Goal: Find specific page/section: Find specific page/section

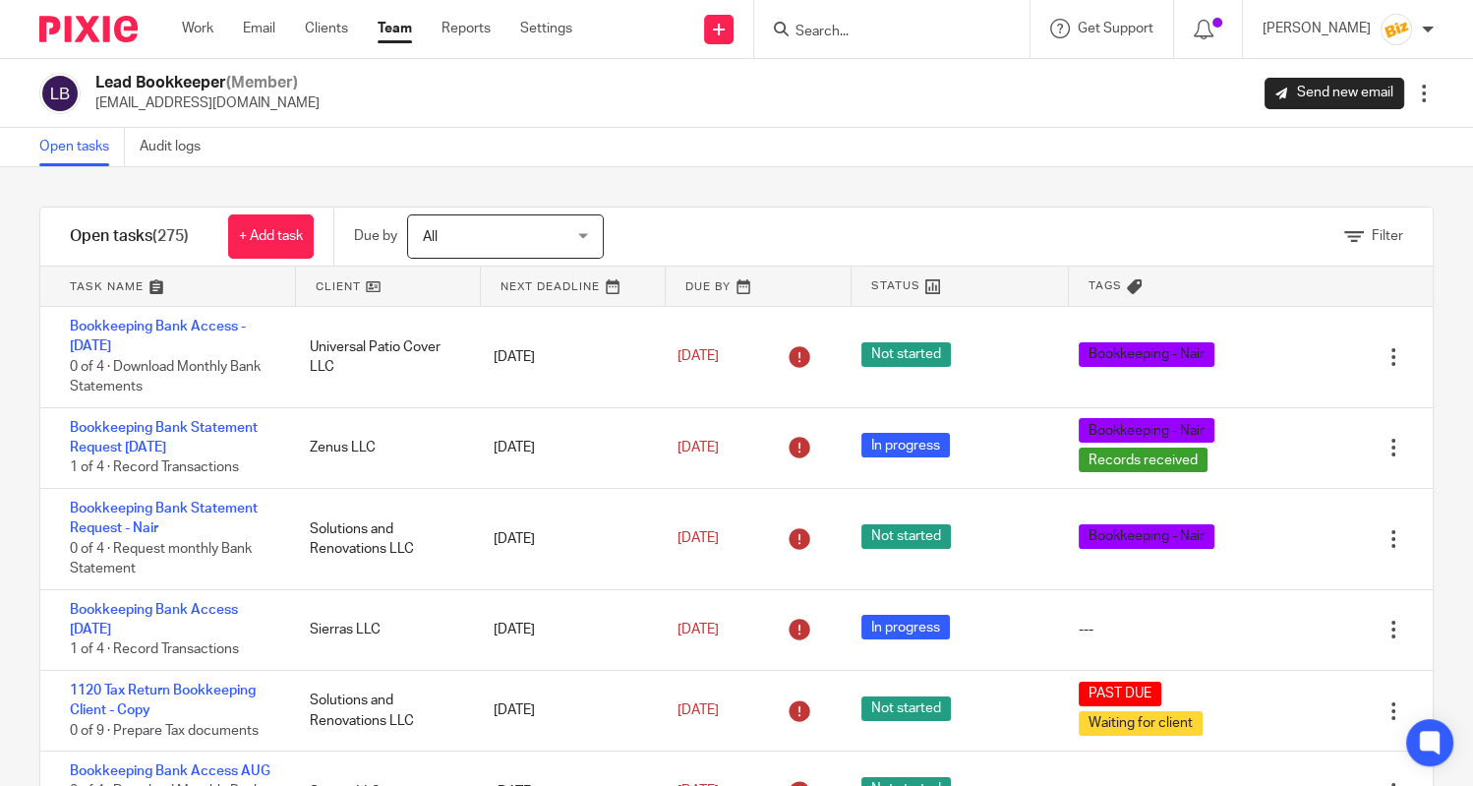
scroll to position [17169, 0]
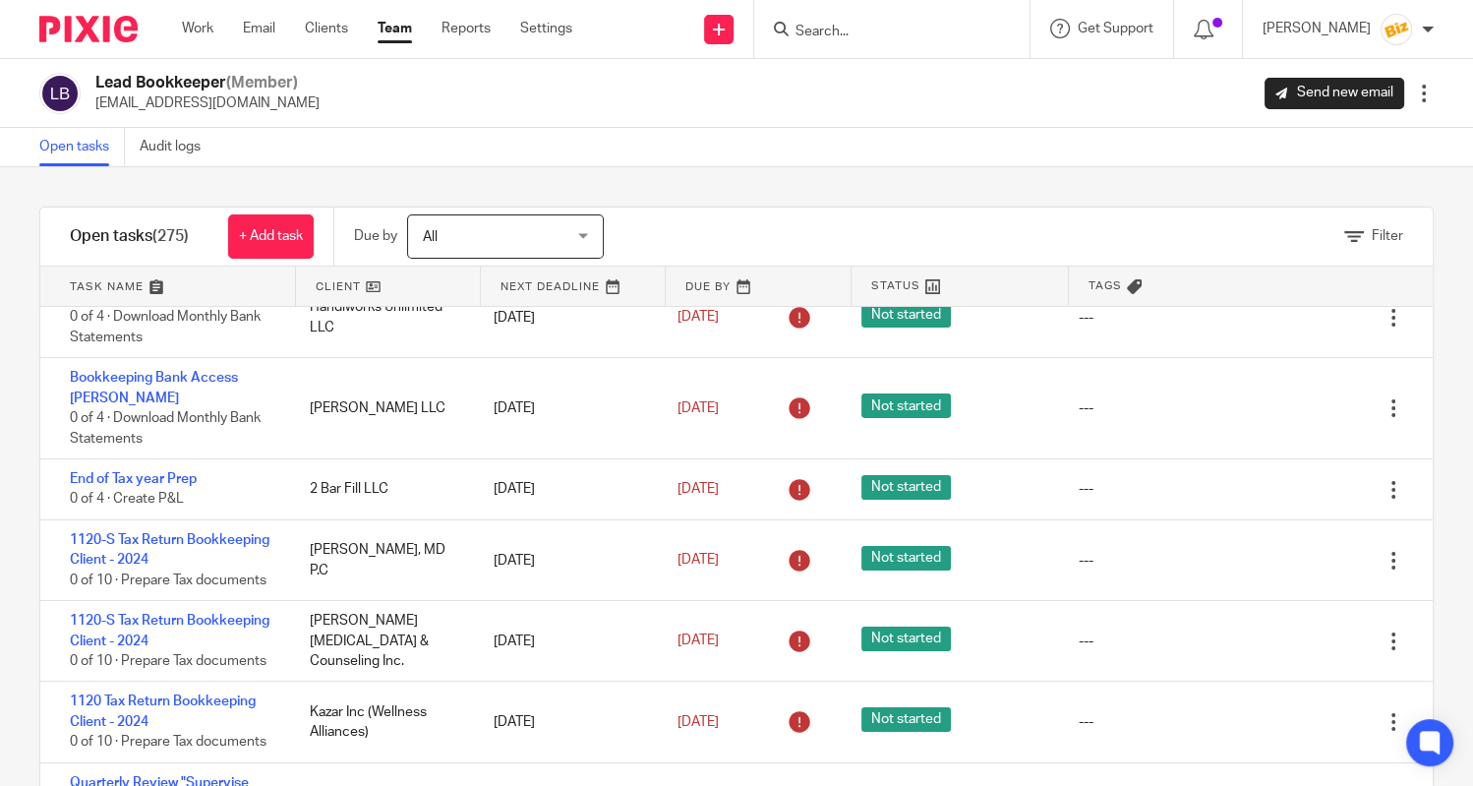
click at [844, 29] on input "Search" at bounding box center [881, 33] width 177 height 18
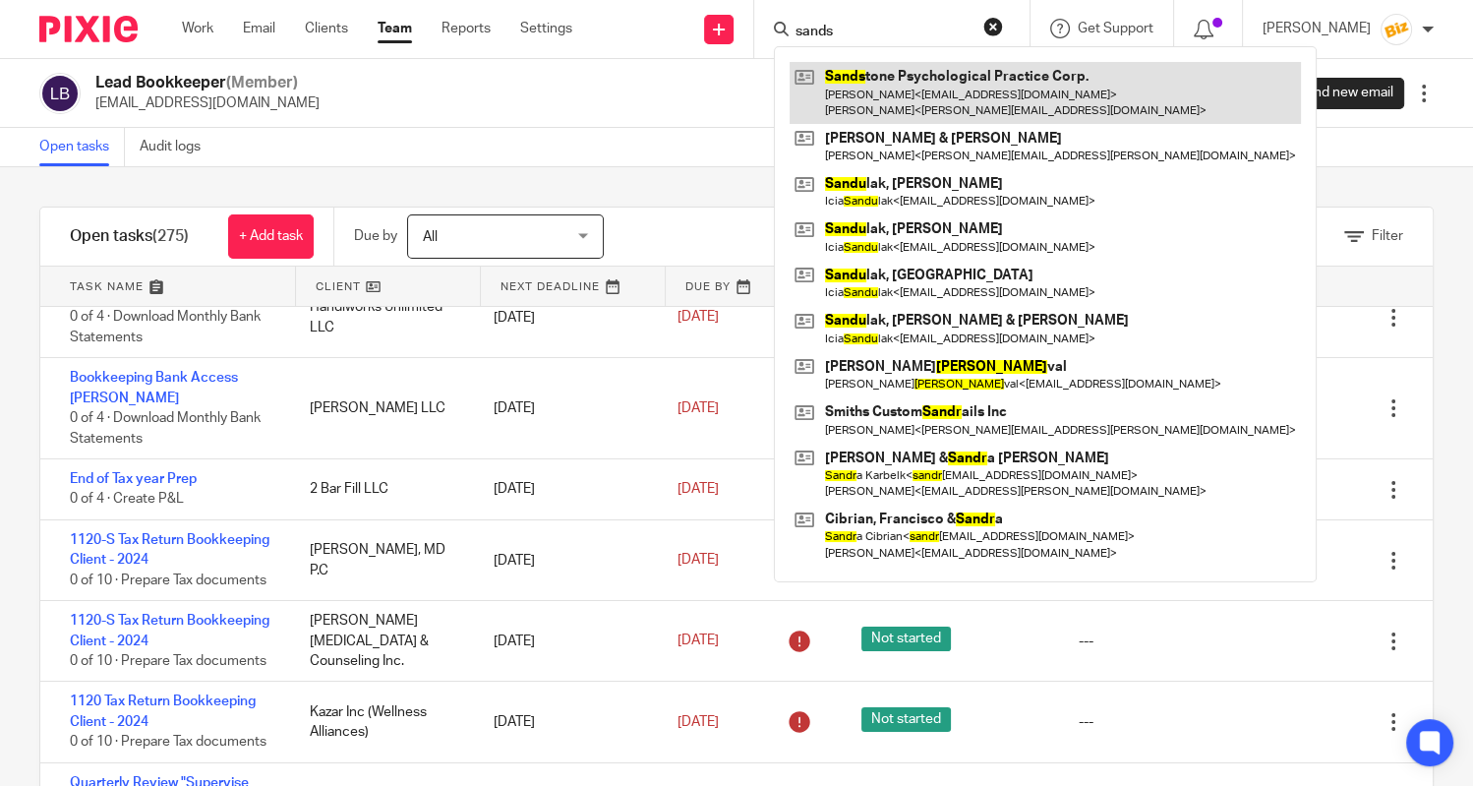
type input "sands"
click at [890, 94] on link at bounding box center [1044, 92] width 511 height 61
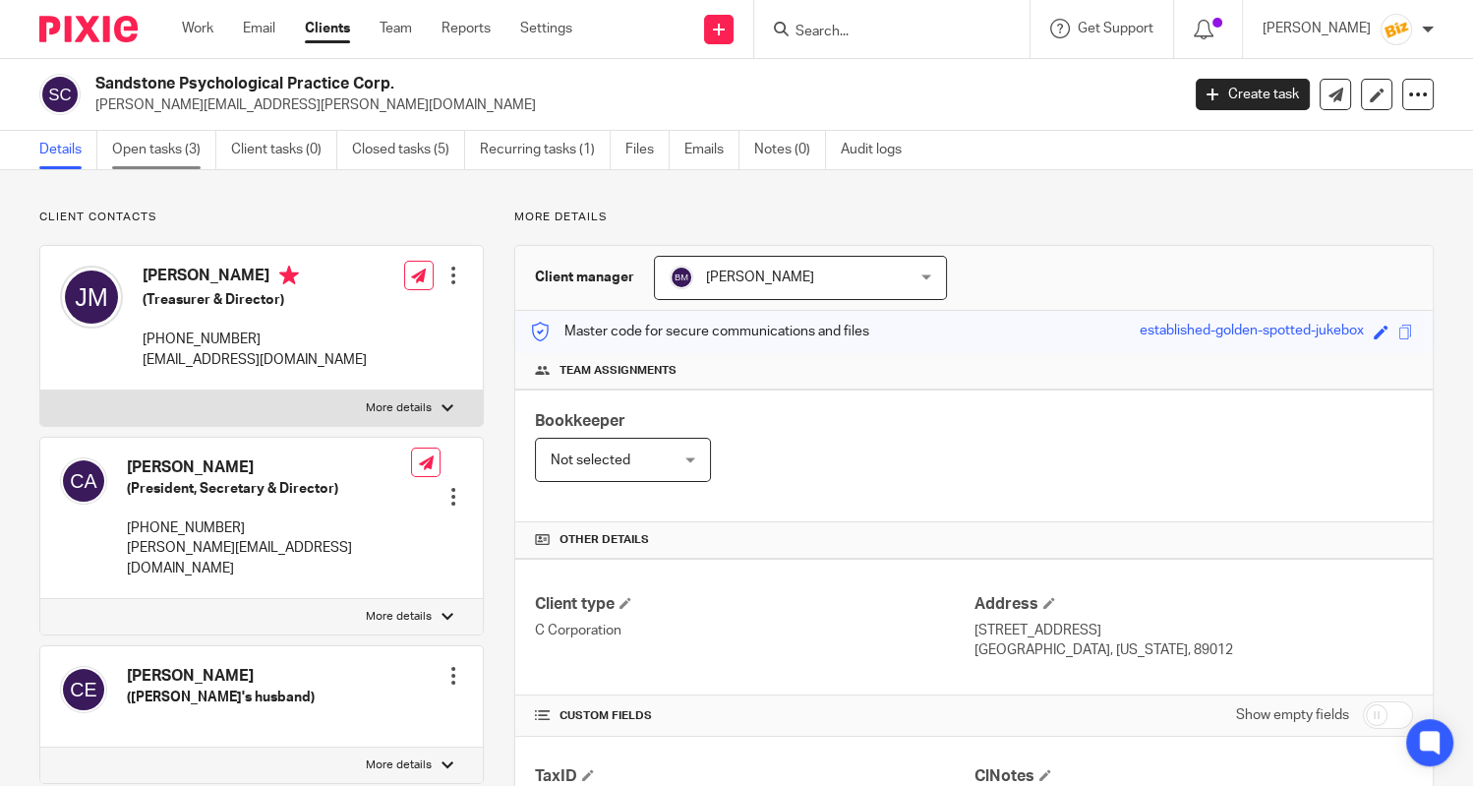
click at [129, 142] on link "Open tasks (3)" at bounding box center [164, 150] width 104 height 38
